Goal: Task Accomplishment & Management: Manage account settings

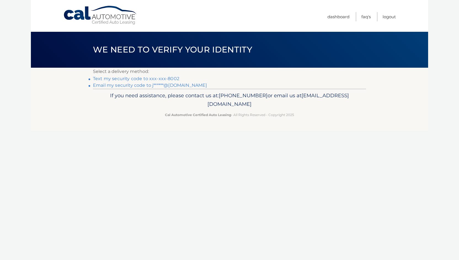
click at [171, 79] on link "Text my security code to xxx-xxx-8002" at bounding box center [136, 78] width 86 height 5
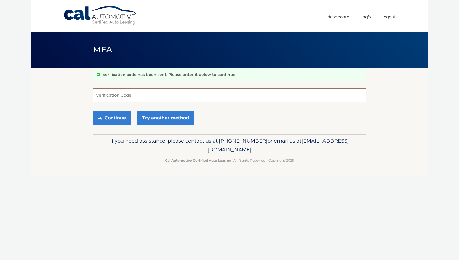
click at [125, 99] on input "Verification Code" at bounding box center [229, 95] width 273 height 14
type input "378071"
click at [118, 116] on button "Continue" at bounding box center [112, 118] width 38 height 14
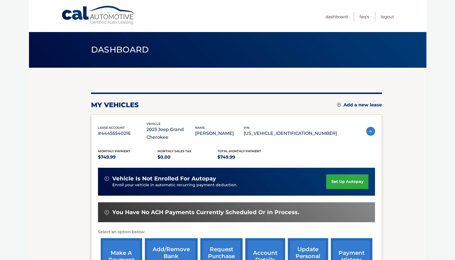
click at [333, 179] on link "set up autopay" at bounding box center [347, 181] width 42 height 15
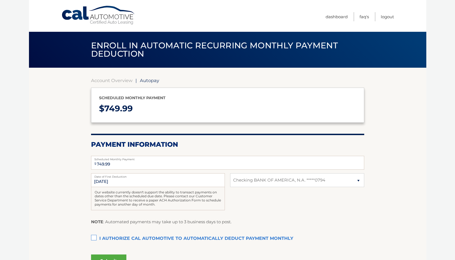
select select "ZmE0NjQ2NzEtNDY3Ny00OGJkLTg2YmUtZTA1OGFmOGI1YmU1"
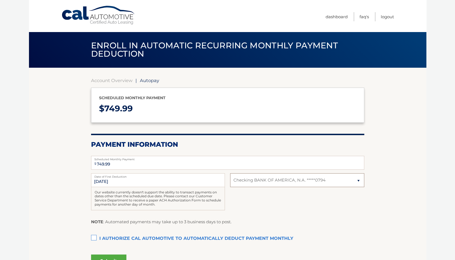
click at [302, 179] on select "Select Bank Account Checking BANK OF AMERICA, N.A. *****0794" at bounding box center [297, 180] width 134 height 14
select select
click at [230, 173] on select "Select Bank Account Checking BANK OF AMERICA, N.A. *****0794" at bounding box center [297, 180] width 134 height 14
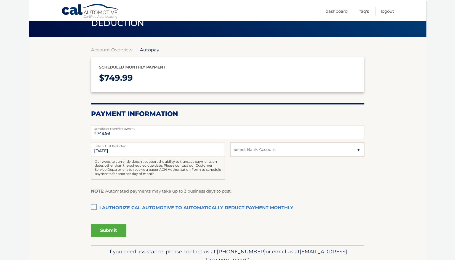
scroll to position [31, 0]
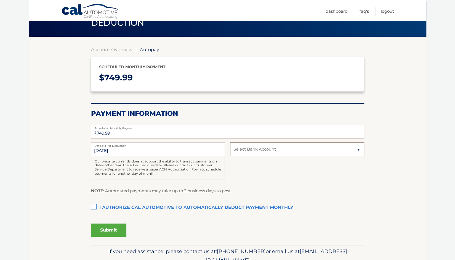
click at [275, 150] on select "Select Bank Account Checking BANK OF AMERICA, N.A. *****0794" at bounding box center [297, 149] width 134 height 14
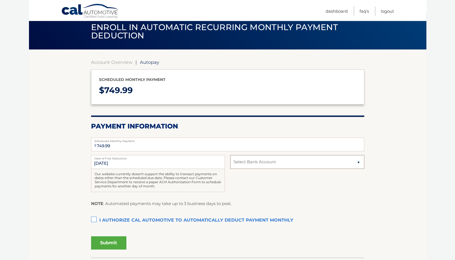
scroll to position [0, 0]
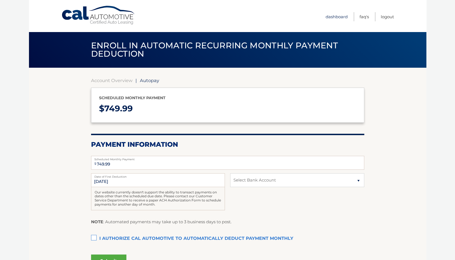
click at [344, 15] on link "Dashboard" at bounding box center [337, 16] width 22 height 9
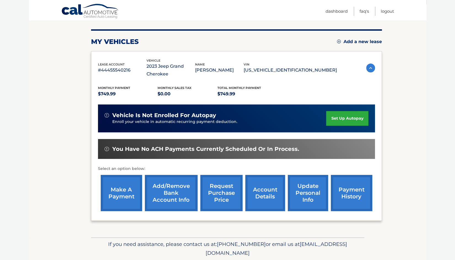
scroll to position [63, 0]
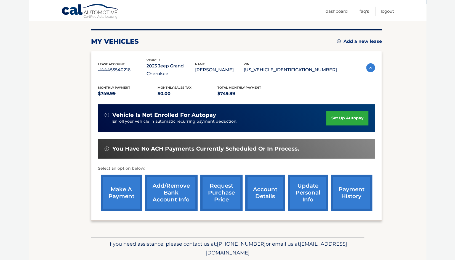
click at [180, 191] on link "Add/Remove bank account info" at bounding box center [171, 192] width 53 height 36
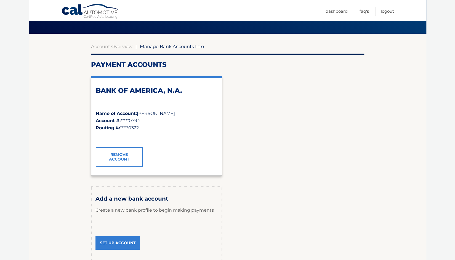
scroll to position [35, 0]
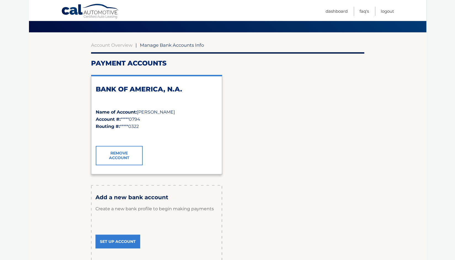
click at [131, 240] on link "Set Up Account" at bounding box center [117, 241] width 45 height 14
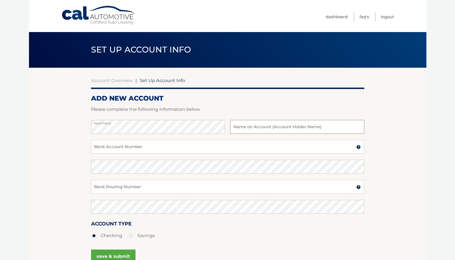
click at [263, 124] on input "text" at bounding box center [297, 127] width 134 height 14
type input "[PERSON_NAME]"
paste input "36280070710"
type input "36280070710"
paste input "031176110"
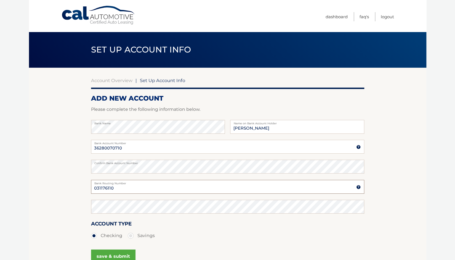
type input "031176110"
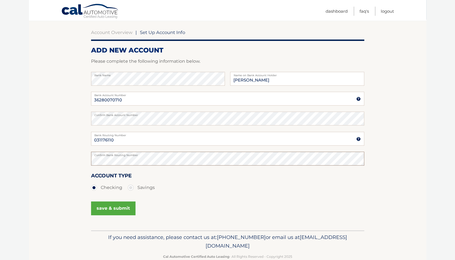
scroll to position [48, 0]
click at [107, 207] on button "save & submit" at bounding box center [113, 208] width 44 height 14
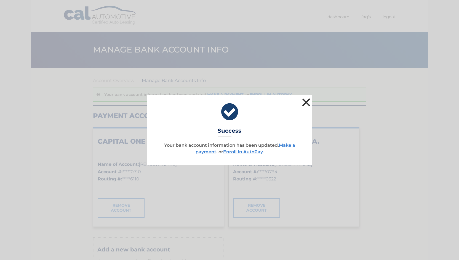
click at [307, 102] on button "×" at bounding box center [306, 102] width 11 height 11
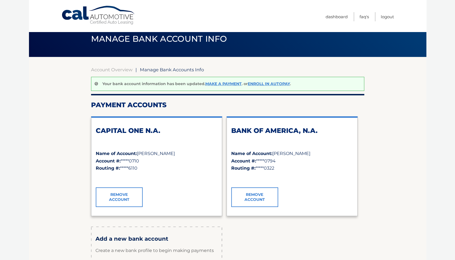
scroll to position [12, 0]
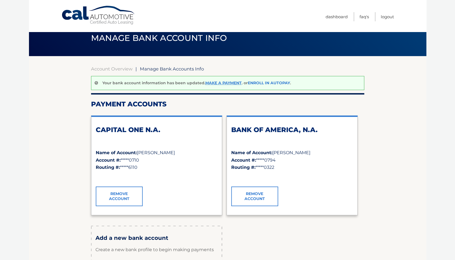
click at [283, 84] on link "Enroll In AutoPay" at bounding box center [269, 82] width 42 height 5
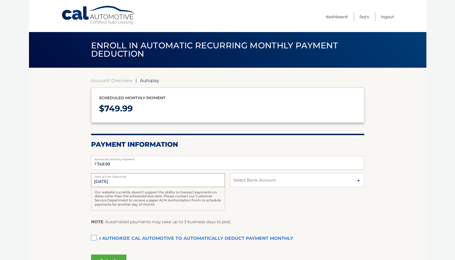
click at [180, 179] on input "[DATE]" at bounding box center [158, 180] width 134 height 14
click at [262, 183] on select "Select Bank Account Checking CAPITAL ONE N.A. *****0710 Checking BANK OF AMERIC…" at bounding box center [297, 180] width 134 height 14
select select "NjM4YjQ2NzMtMWI5YS00MTgyLWFkNmQtNmVlM2VlNzhhMGMx"
click at [230, 173] on select "Select Bank Account Checking CAPITAL ONE N.A. *****0710 Checking BANK OF AMERIC…" at bounding box center [297, 180] width 134 height 14
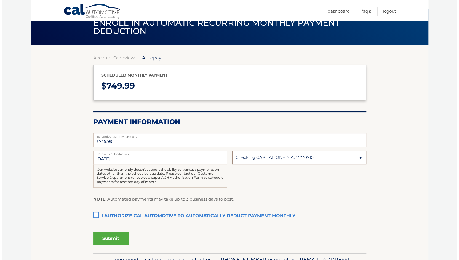
scroll to position [23, 0]
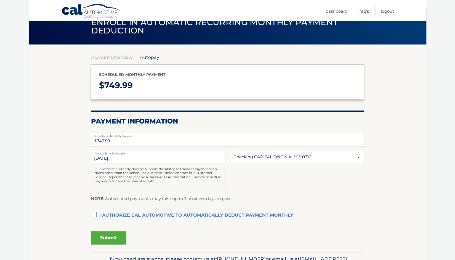
click at [95, 212] on label "I authorize cal automotive to automatically deduct payment monthly This checkbo…" at bounding box center [227, 215] width 273 height 11
click at [0, 0] on input "I authorize cal automotive to automatically deduct payment monthly This checkbo…" at bounding box center [0, 0] width 0 height 0
click at [113, 239] on button "Submit" at bounding box center [108, 237] width 35 height 13
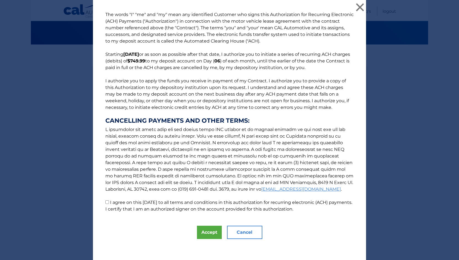
click at [105, 202] on input "I agree on this [DATE] to all terms and conditions in this authorization for re…" at bounding box center [107, 202] width 4 height 4
checkbox input "true"
click at [206, 233] on button "Accept" at bounding box center [209, 231] width 25 height 13
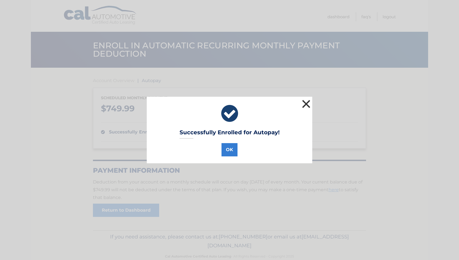
click at [301, 106] on button "×" at bounding box center [306, 103] width 11 height 11
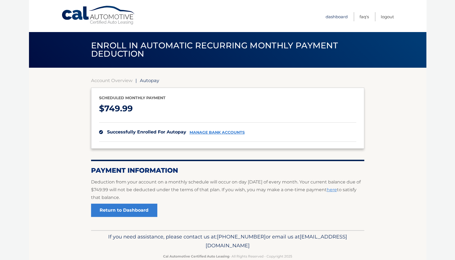
click at [343, 16] on link "Dashboard" at bounding box center [337, 16] width 22 height 9
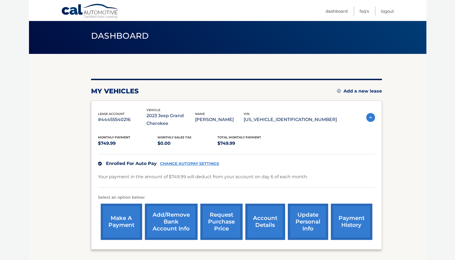
scroll to position [31, 0]
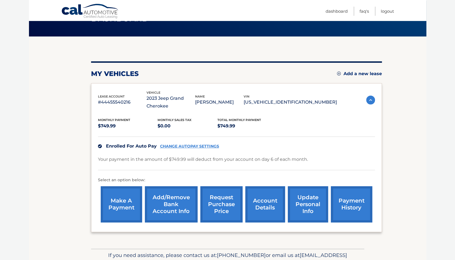
click at [310, 213] on link "update personal info" at bounding box center [308, 204] width 40 height 36
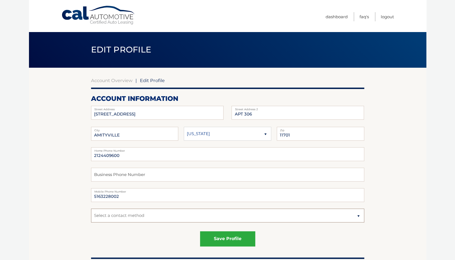
click at [163, 214] on select "Select a contact method Mobile Home" at bounding box center [227, 215] width 273 height 14
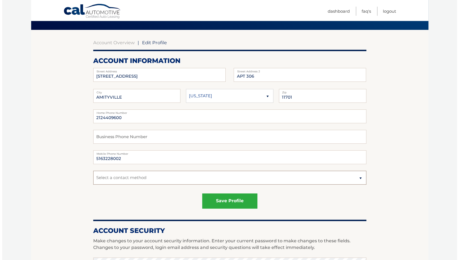
scroll to position [38, 0]
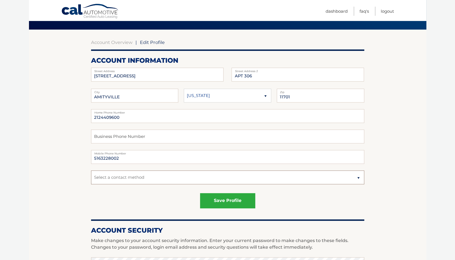
click at [157, 178] on select "Select a contact method Mobile Home" at bounding box center [227, 177] width 273 height 14
click at [60, 175] on section "Account Overview | Edit Profile account information 50 GREYBARN LANE Street Add…" at bounding box center [227, 243] width 397 height 426
drag, startPoint x: 129, startPoint y: 119, endPoint x: 90, endPoint y: 120, distance: 39.5
click at [90, 120] on section "Account Overview | Edit Profile account information 50 GREYBARN LANE Street Add…" at bounding box center [227, 243] width 397 height 426
type input "5163228002"
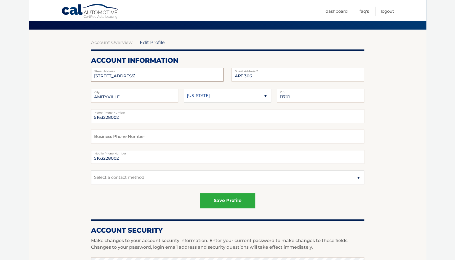
drag, startPoint x: 150, startPoint y: 76, endPoint x: 82, endPoint y: 82, distance: 68.1
click at [82, 82] on section "Account Overview | Edit Profile account information 50 GREYBARN LANE Street Add…" at bounding box center [227, 243] width 397 height 426
type input "2624 Stewart Avenue"
drag, startPoint x: 258, startPoint y: 79, endPoint x: 242, endPoint y: 79, distance: 16.6
click at [242, 79] on input "APT 306" at bounding box center [298, 75] width 132 height 14
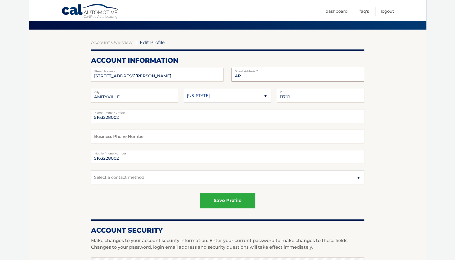
type input "A"
click at [147, 99] on input "AMITYVILLE" at bounding box center [134, 96] width 87 height 14
type input "A"
type input "Westbury"
drag, startPoint x: 317, startPoint y: 95, endPoint x: 275, endPoint y: 96, distance: 42.0
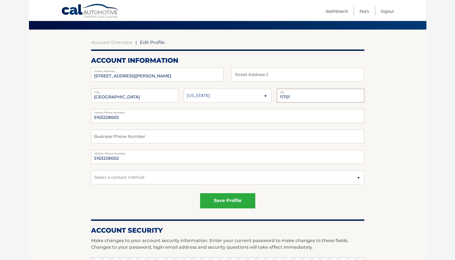
click at [275, 96] on fieldset "Westbury City Alaska Alabama Arkansas State 11701 Zip" at bounding box center [227, 99] width 273 height 20
type input "11590"
click at [218, 202] on button "save profile" at bounding box center [227, 200] width 55 height 15
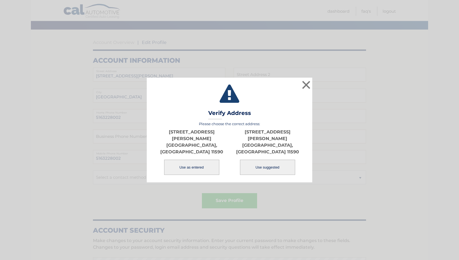
click at [267, 164] on button "Use suggested" at bounding box center [267, 166] width 55 height 15
type input "2624 STEWART AVE"
type input "WESTBURY"
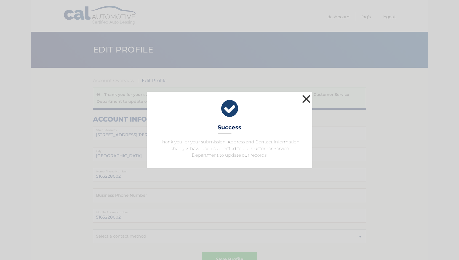
click at [307, 102] on button "×" at bounding box center [306, 98] width 11 height 11
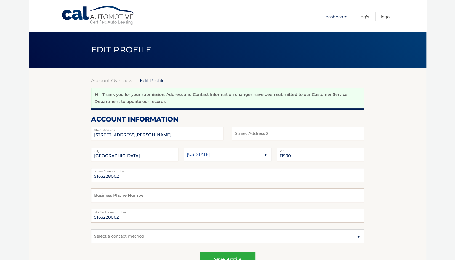
click at [342, 17] on link "Dashboard" at bounding box center [337, 16] width 22 height 9
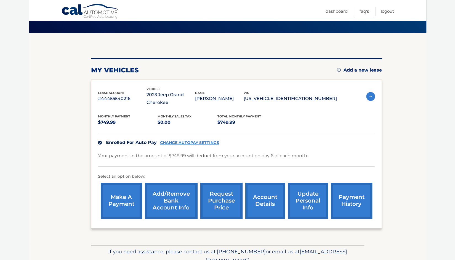
scroll to position [35, 0]
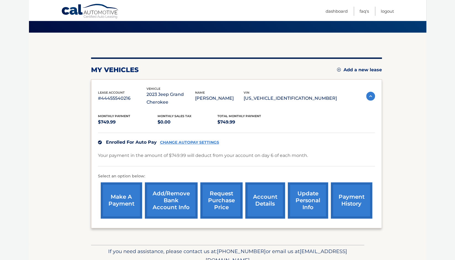
click at [306, 200] on link "update personal info" at bounding box center [308, 200] width 40 height 36
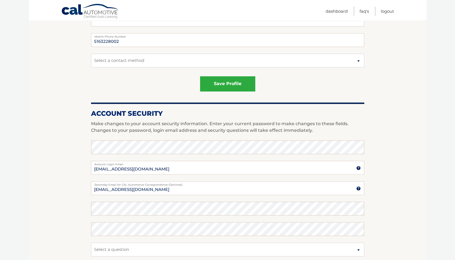
scroll to position [158, 0]
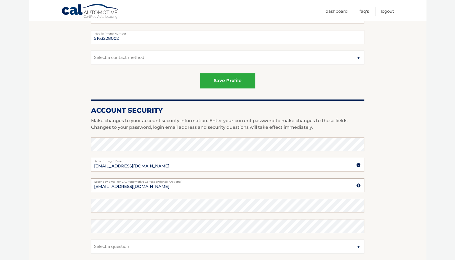
drag, startPoint x: 139, startPoint y: 185, endPoint x: 128, endPoint y: 186, distance: 11.1
click at [128, 186] on input "[EMAIL_ADDRESS][DOMAIN_NAME]" at bounding box center [227, 185] width 273 height 14
type input "[EMAIL_ADDRESS][DOMAIN_NAME]"
drag, startPoint x: 134, startPoint y: 183, endPoint x: 94, endPoint y: 186, distance: 39.8
click at [94, 186] on input "[EMAIL_ADDRESS][DOMAIN_NAME]" at bounding box center [227, 185] width 273 height 14
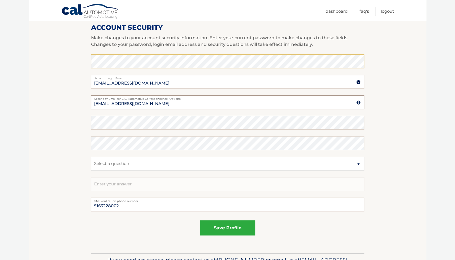
scroll to position [241, 0]
type input "[EMAIL_ADDRESS][DOMAIN_NAME]"
click at [226, 228] on button "save profile" at bounding box center [227, 227] width 55 height 15
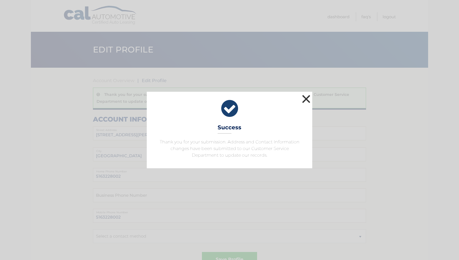
click at [306, 99] on button "×" at bounding box center [306, 98] width 11 height 11
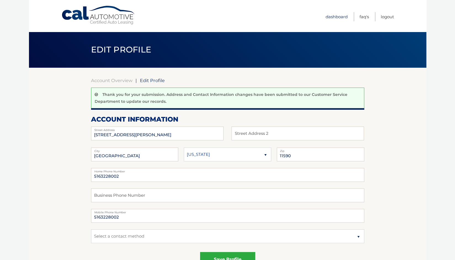
click at [329, 15] on link "Dashboard" at bounding box center [337, 16] width 22 height 9
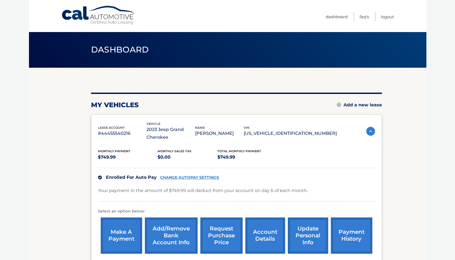
click at [200, 176] on link "CHANGE AUTOPAY SETTINGS" at bounding box center [189, 177] width 59 height 5
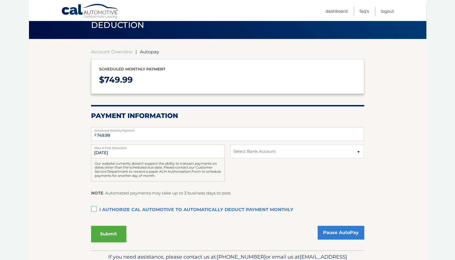
scroll to position [31, 0]
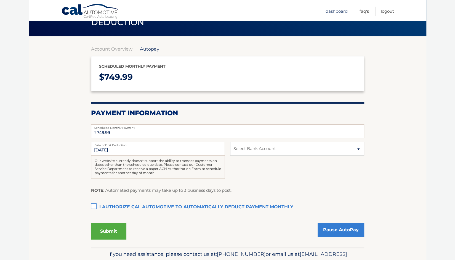
click at [331, 10] on link "Dashboard" at bounding box center [337, 11] width 22 height 9
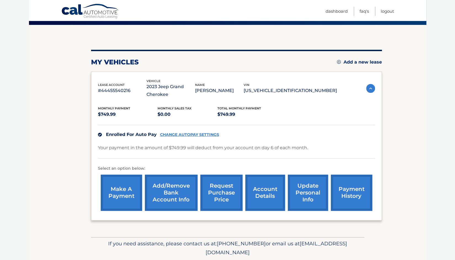
scroll to position [46, 0]
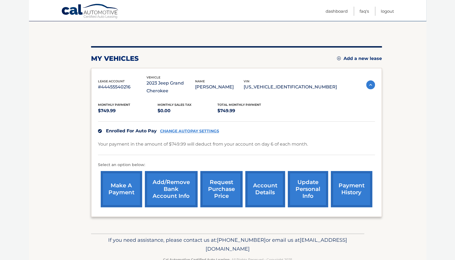
click at [315, 193] on link "update personal info" at bounding box center [308, 189] width 40 height 36
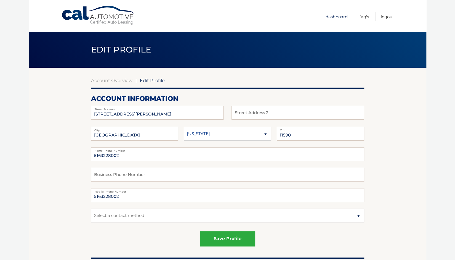
click at [333, 12] on link "Dashboard" at bounding box center [337, 16] width 22 height 9
click at [333, 17] on link "Dashboard" at bounding box center [337, 16] width 22 height 9
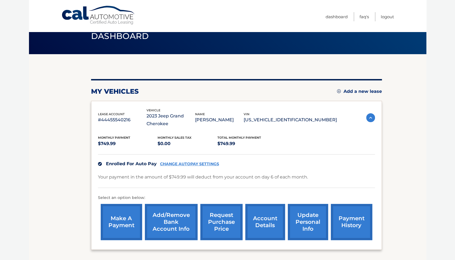
scroll to position [21, 0]
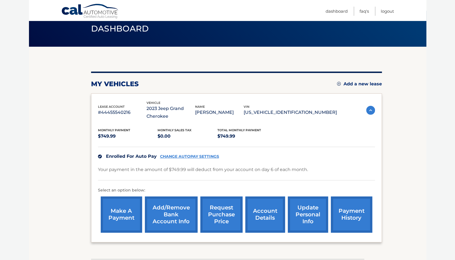
click at [210, 154] on link "CHANGE AUTOPAY SETTINGS" at bounding box center [189, 156] width 59 height 5
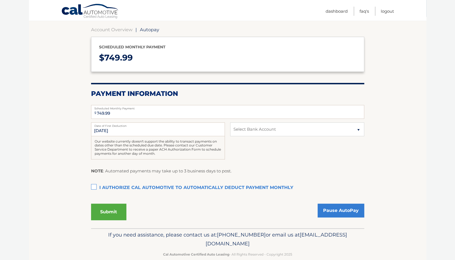
scroll to position [48, 0]
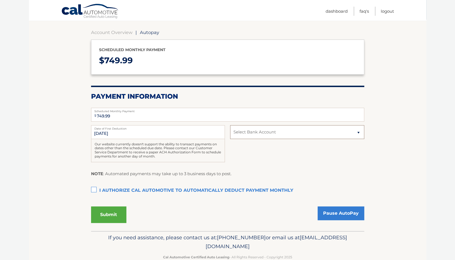
click at [264, 129] on select "Select Bank Account Checking CAPITAL ONE N.A. *****0710 Checking BANK OF AMERIC…" at bounding box center [297, 132] width 134 height 14
select select "NjM4YjQ2NzMtMWI5YS00MTgyLWFkNmQtNmVlM2VlNzhhMGMx"
click at [230, 125] on select "Select Bank Account Checking CAPITAL ONE N.A. *****0710 Checking BANK OF AMERIC…" at bounding box center [297, 132] width 134 height 14
click at [96, 190] on label "I authorize cal automotive to automatically deduct payment monthly This checkbo…" at bounding box center [227, 190] width 273 height 11
click at [0, 0] on input "I authorize cal automotive to automatically deduct payment monthly This checkbo…" at bounding box center [0, 0] width 0 height 0
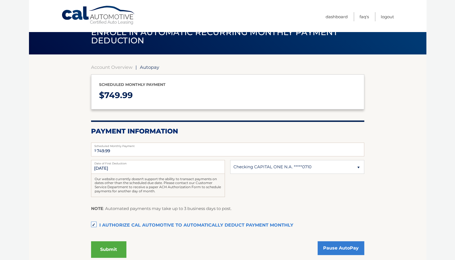
scroll to position [13, 0]
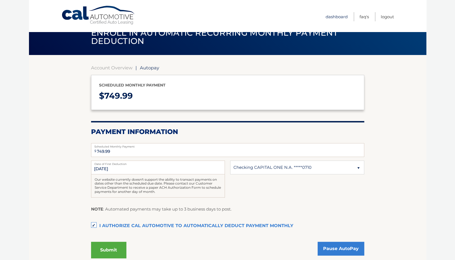
click at [340, 17] on link "Dashboard" at bounding box center [337, 16] width 22 height 9
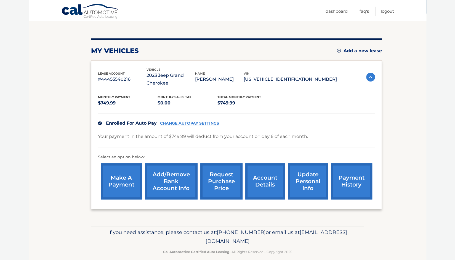
scroll to position [54, 0]
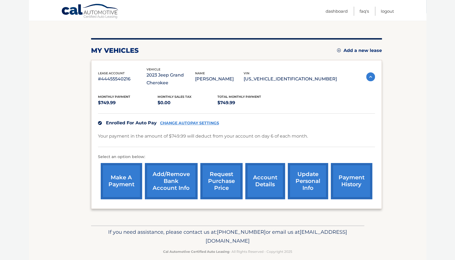
click at [349, 180] on link "payment history" at bounding box center [351, 181] width 41 height 36
